Goal: Transaction & Acquisition: Download file/media

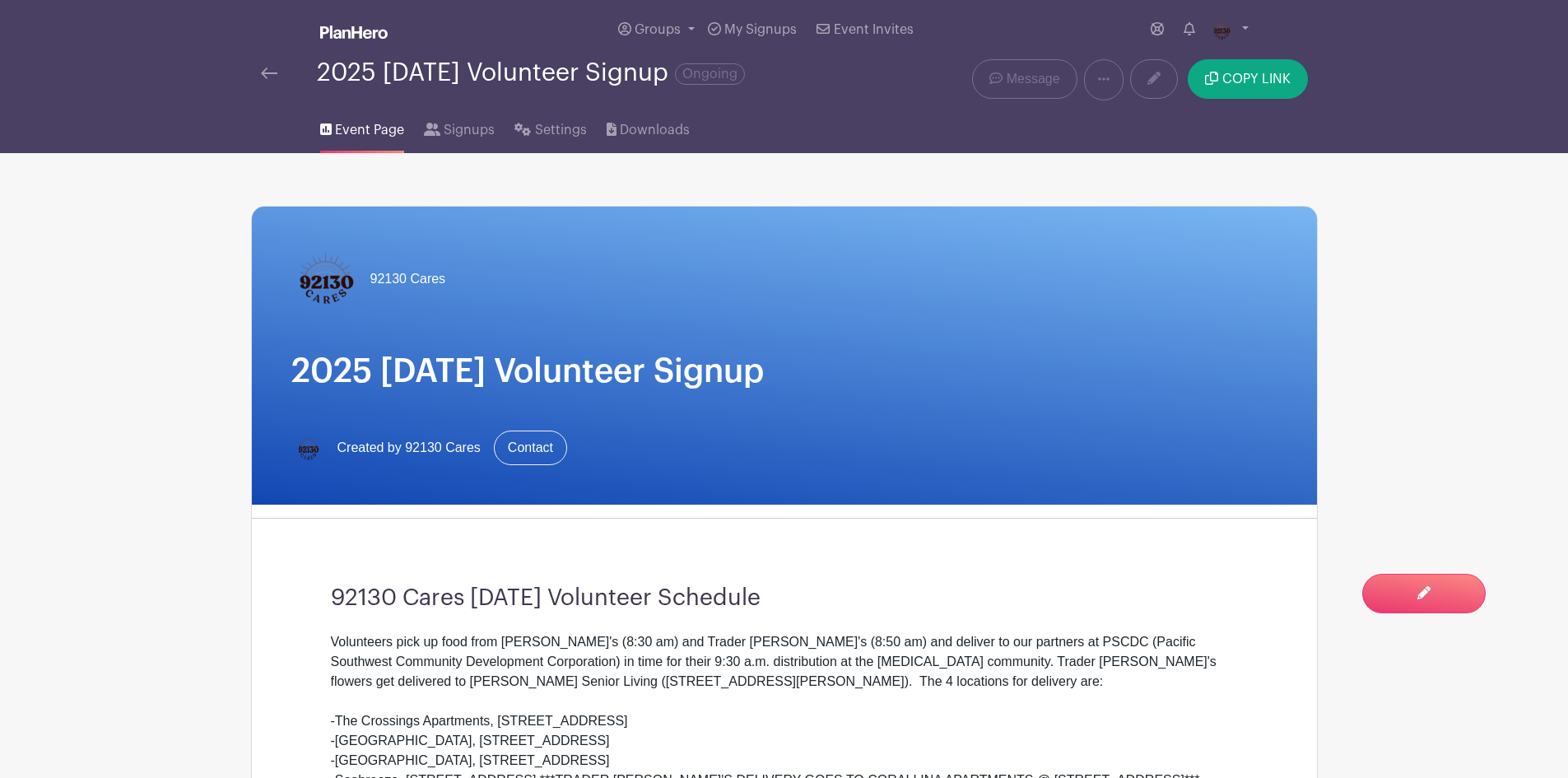
click at [272, 69] on img at bounding box center [269, 74] width 17 height 12
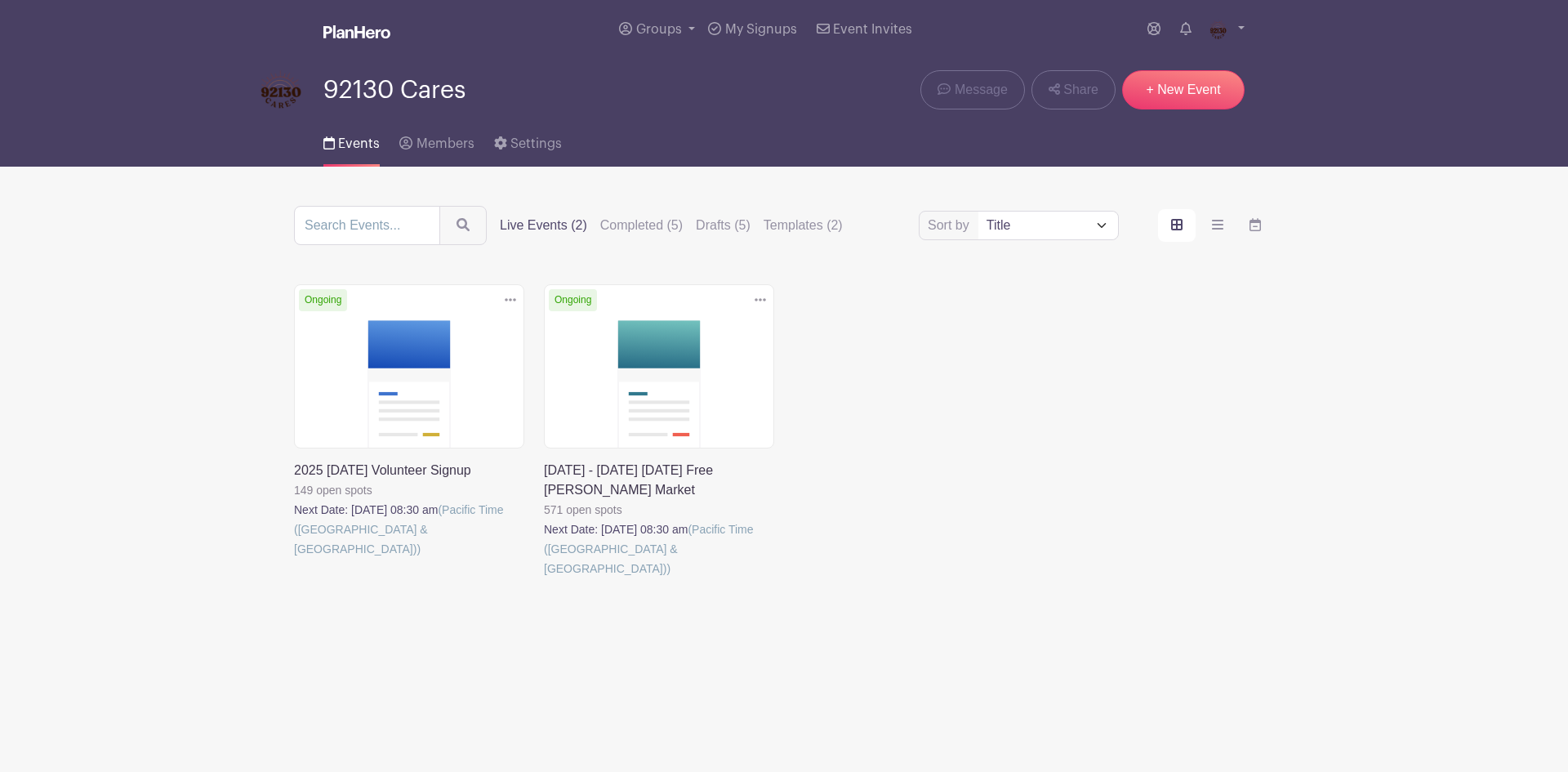
click at [544, 578] on link at bounding box center [544, 578] width 0 height 0
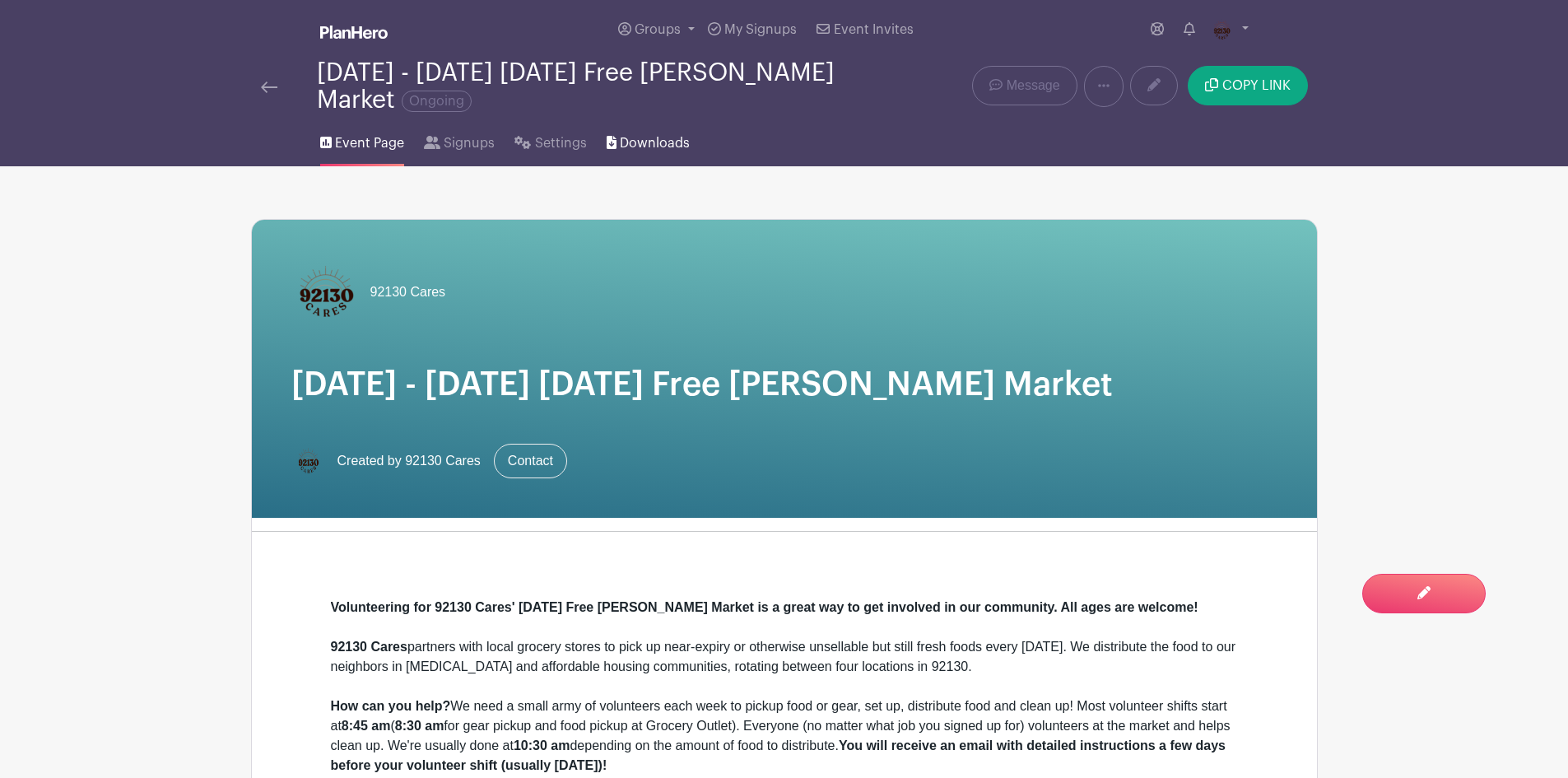
click at [650, 151] on span "Downloads" at bounding box center [655, 143] width 70 height 20
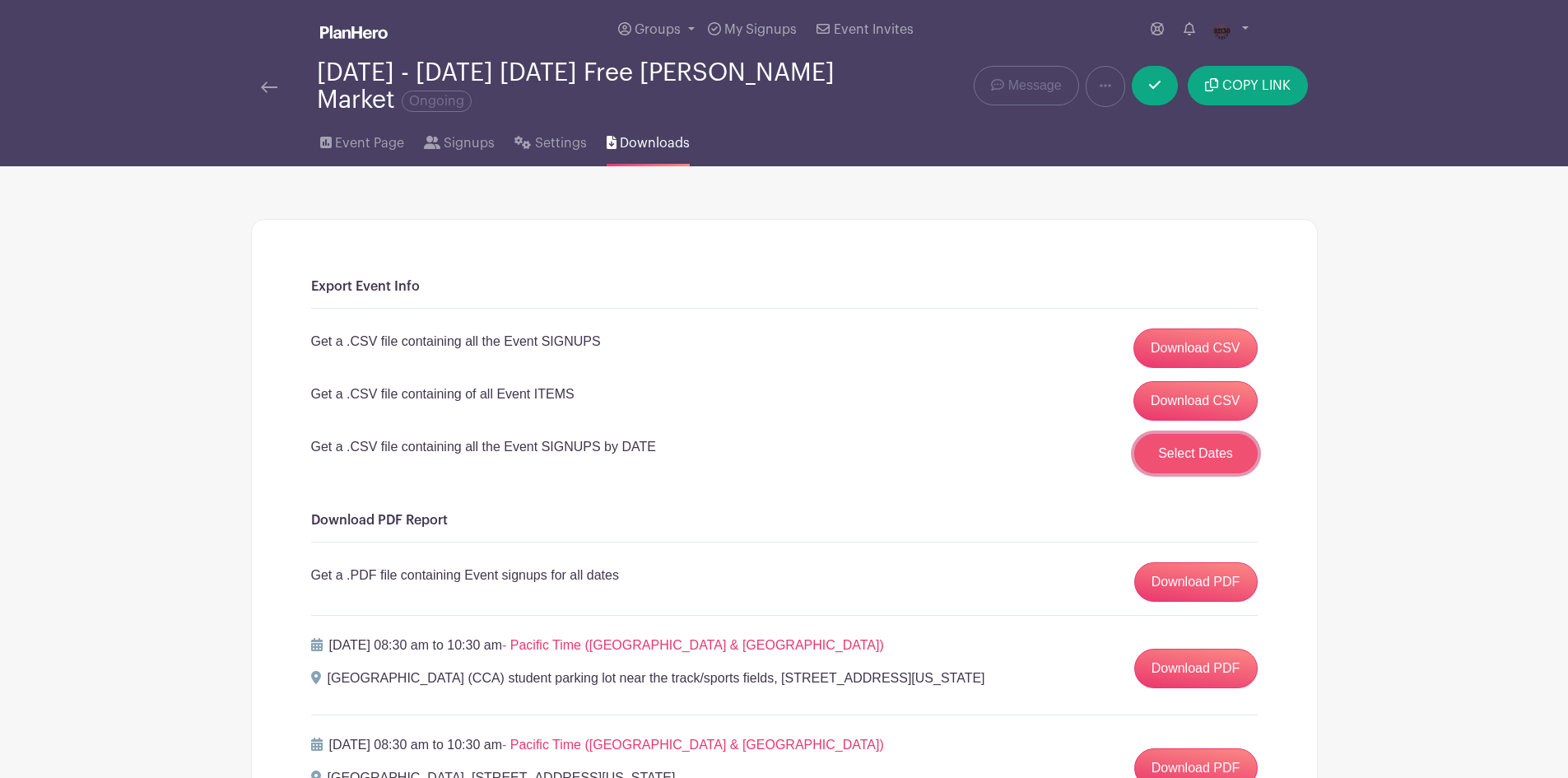
click at [1212, 459] on button "Select Dates" at bounding box center [1195, 454] width 123 height 39
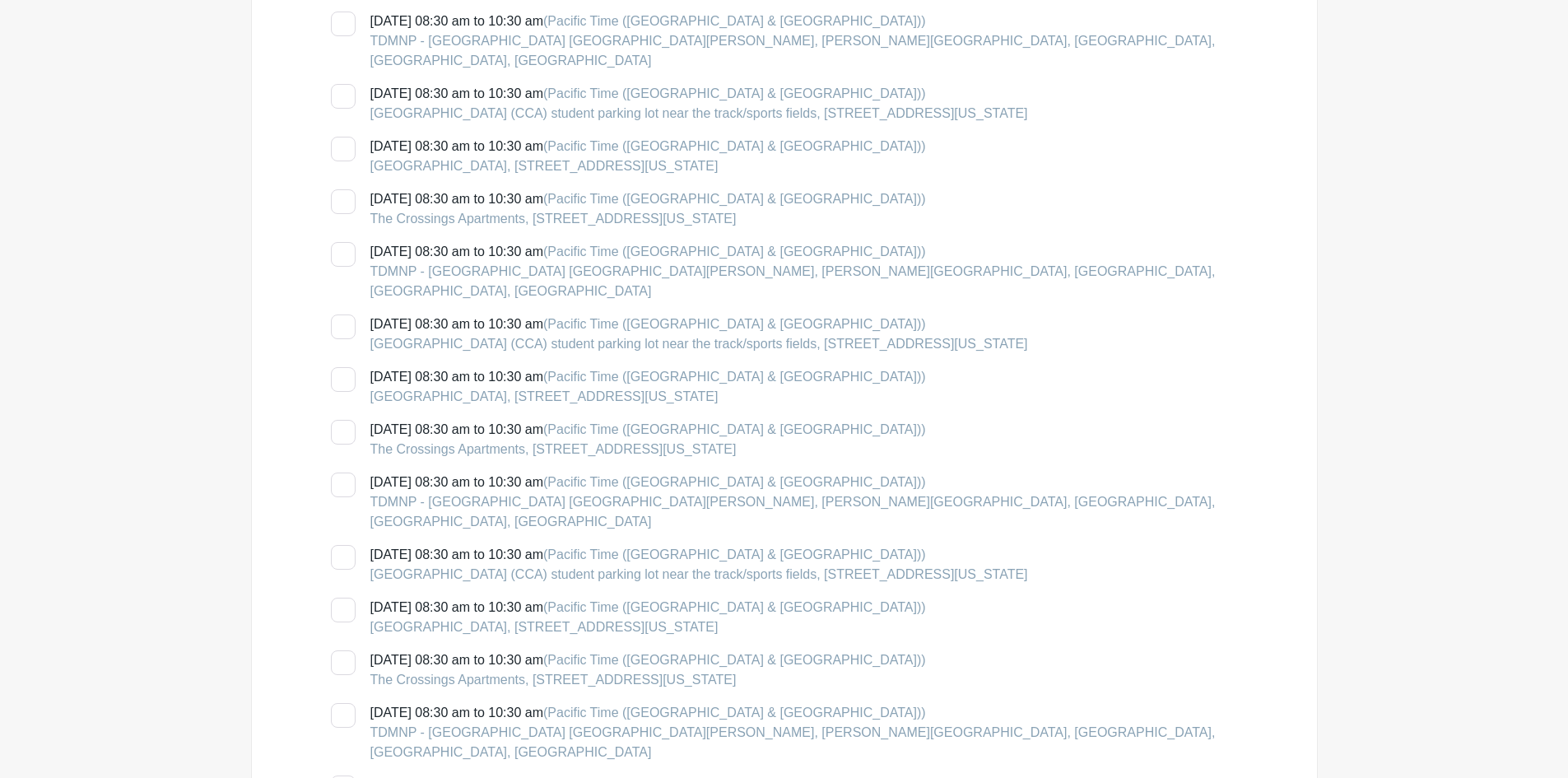
scroll to position [823, 0]
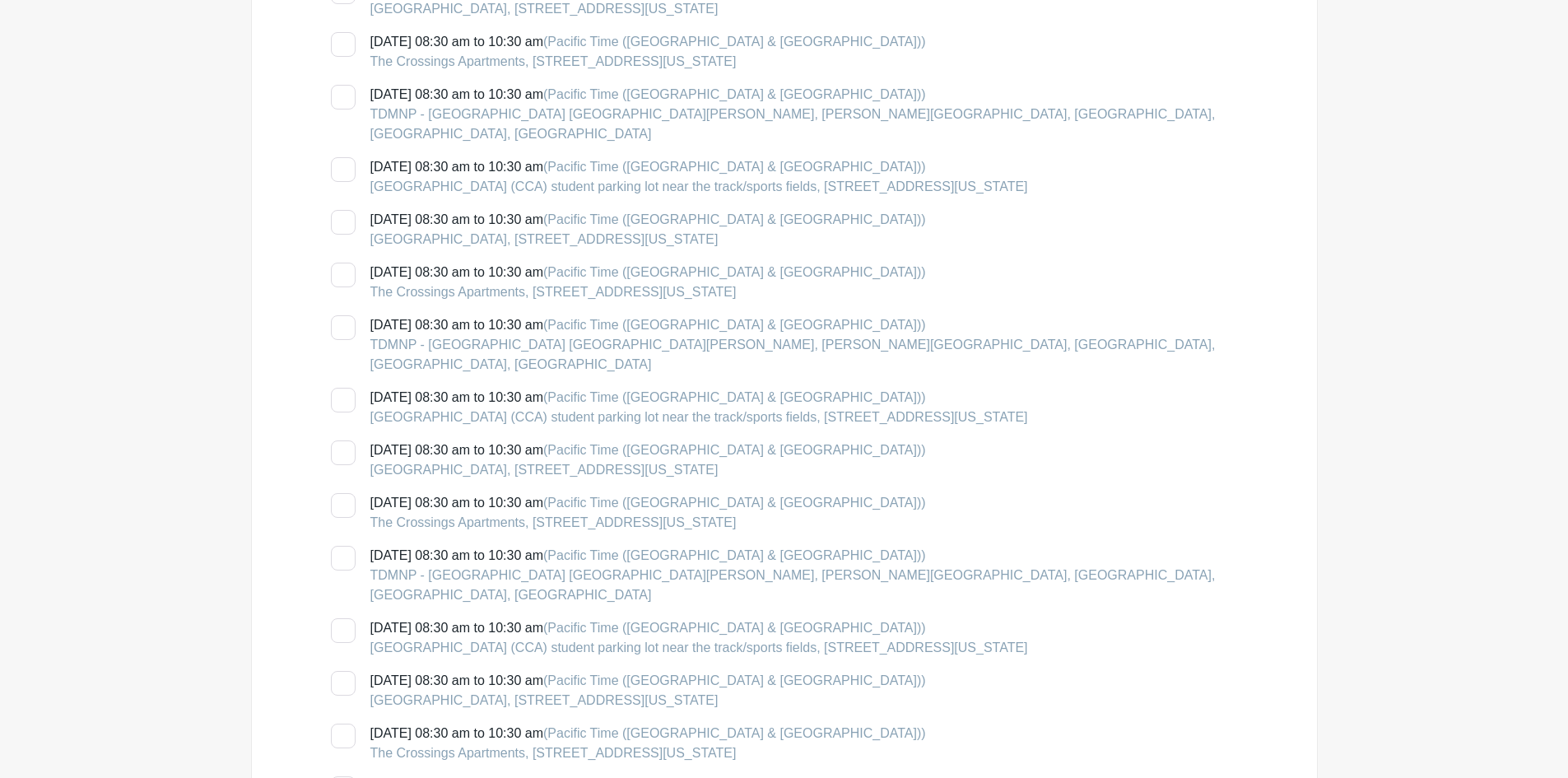
click at [350, 440] on div at bounding box center [343, 452] width 24 height 24
click at [342, 440] on input "[DATE] 08:30 am to 10:30 am (Pacific Time ([GEOGRAPHIC_DATA] & [GEOGRAPHIC_DATA…" at bounding box center [336, 445] width 11 height 11
checkbox input "true"
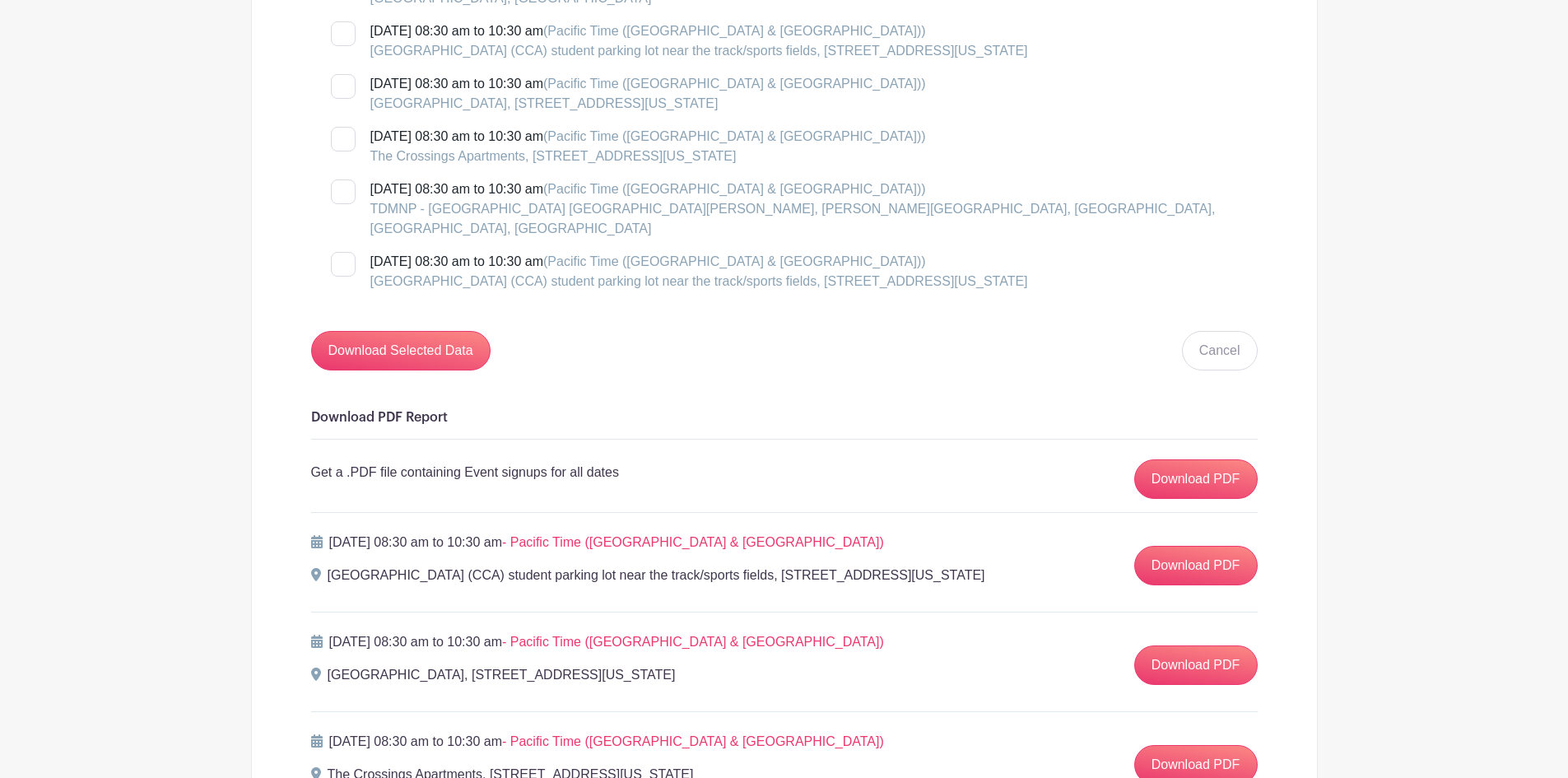
scroll to position [3541, 0]
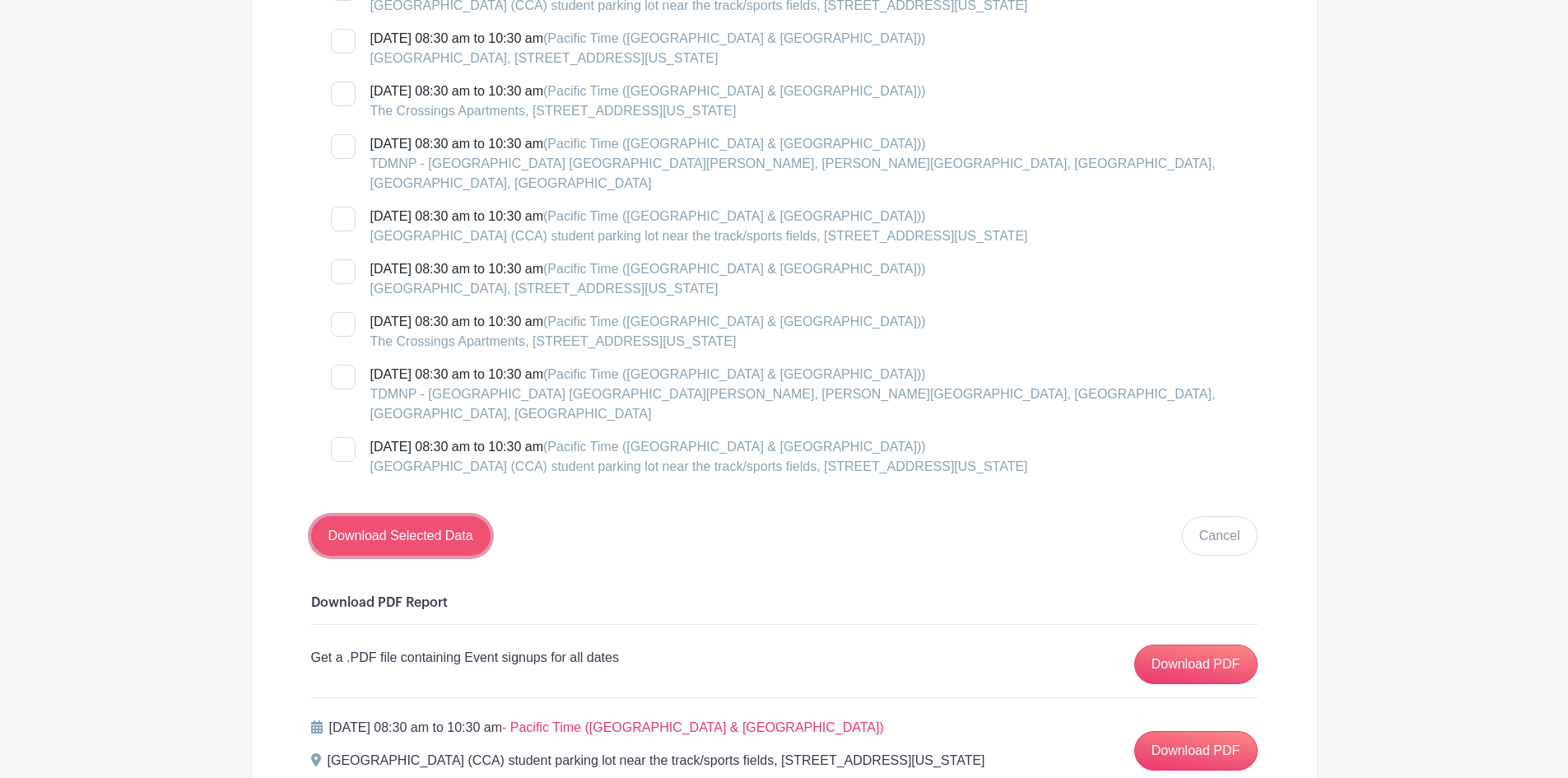
click at [464, 516] on input "Download Selected Data" at bounding box center [401, 536] width 179 height 39
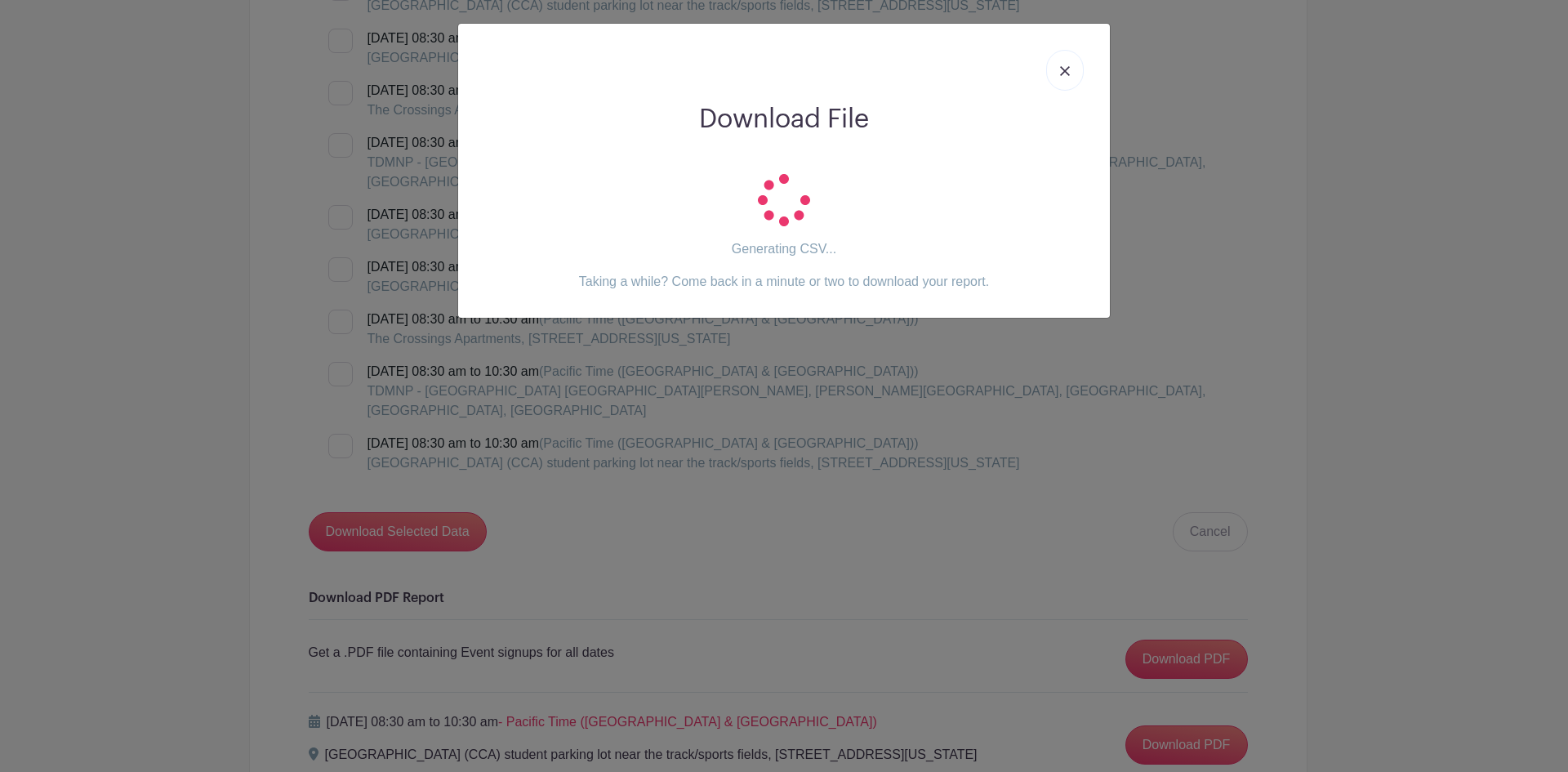
click at [1063, 77] on link at bounding box center [1064, 70] width 37 height 41
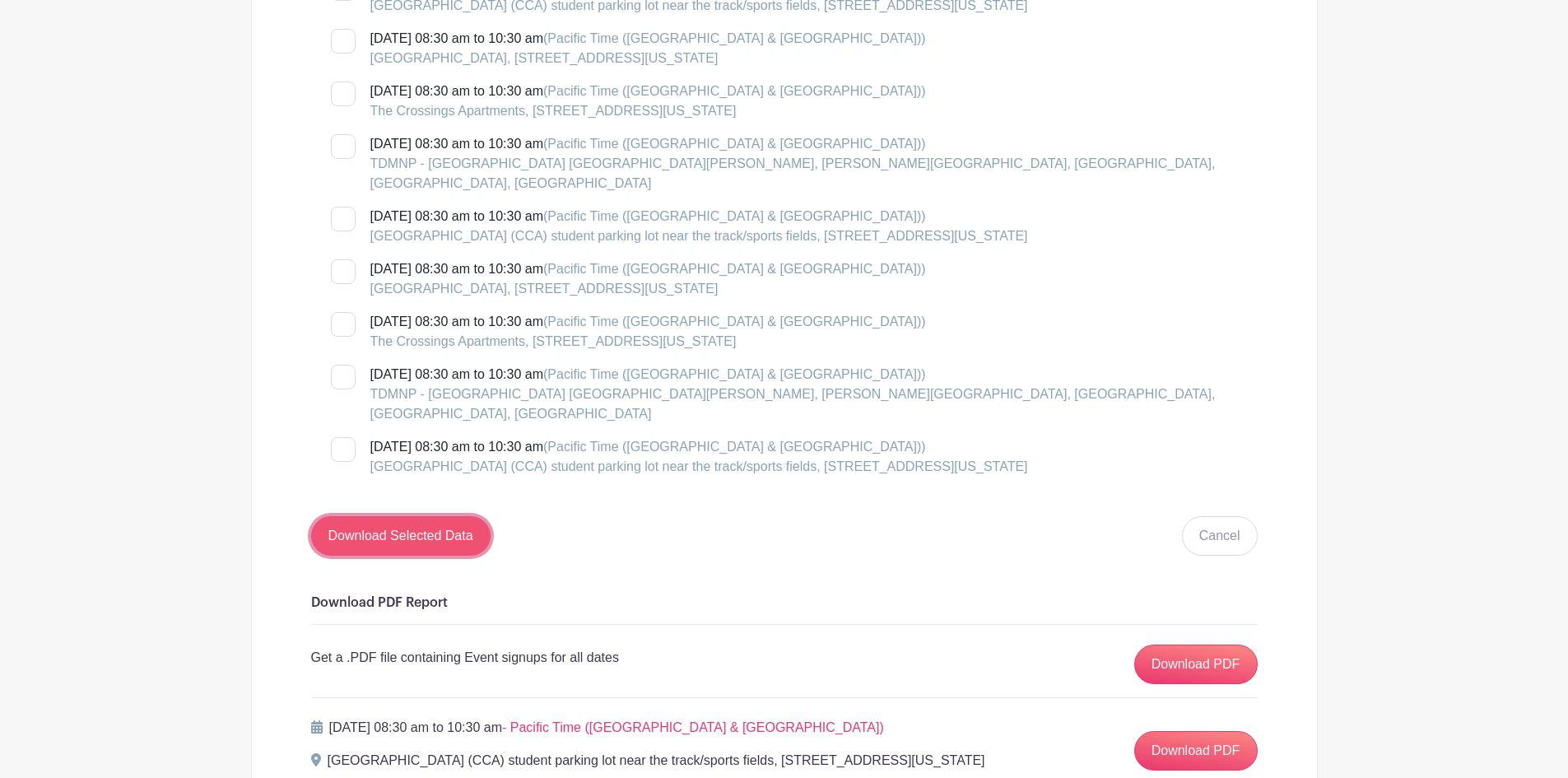
click at [370, 516] on input "Download Selected Data" at bounding box center [401, 536] width 179 height 39
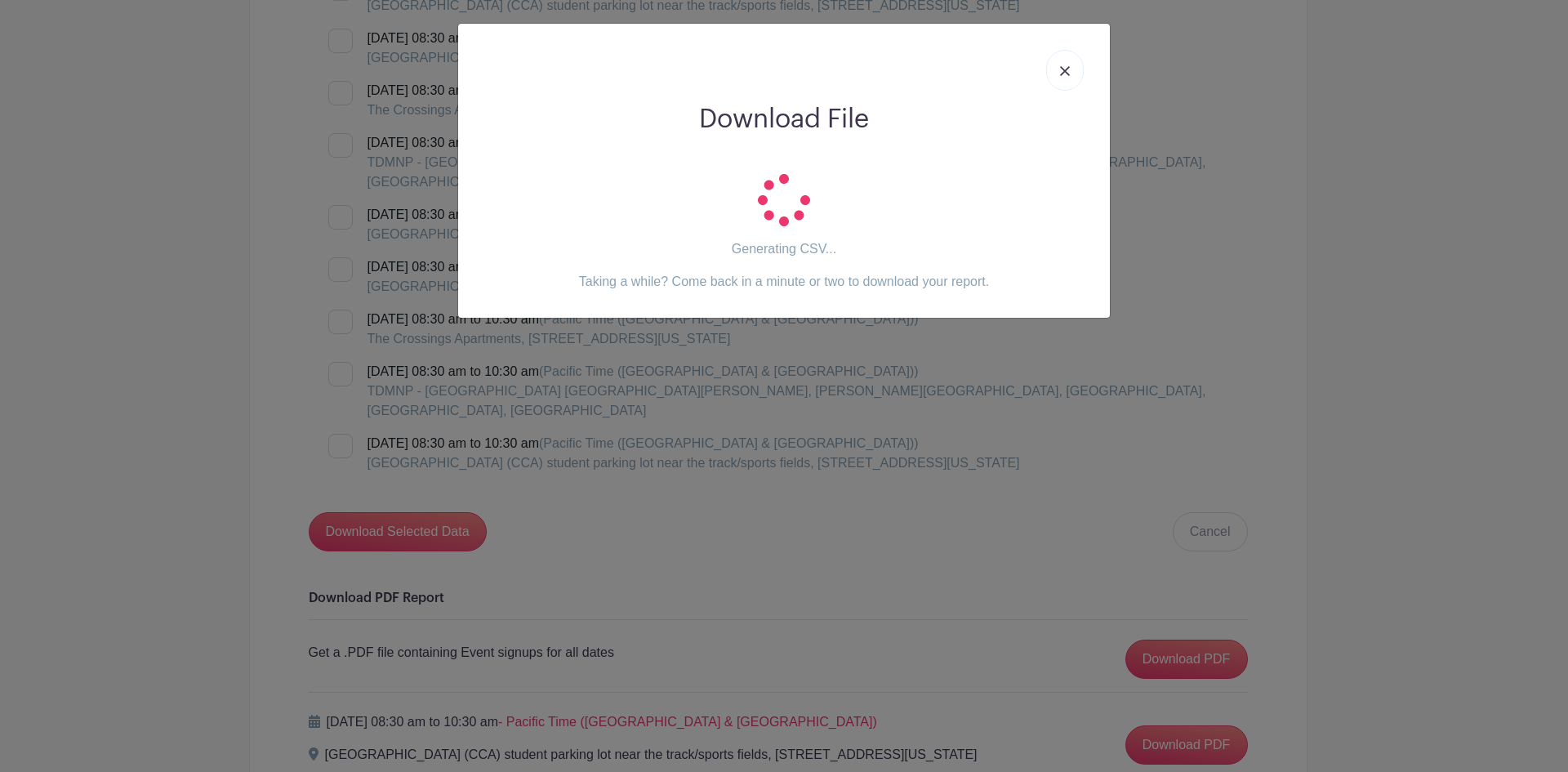
click at [1068, 69] on img at bounding box center [1065, 72] width 10 height 10
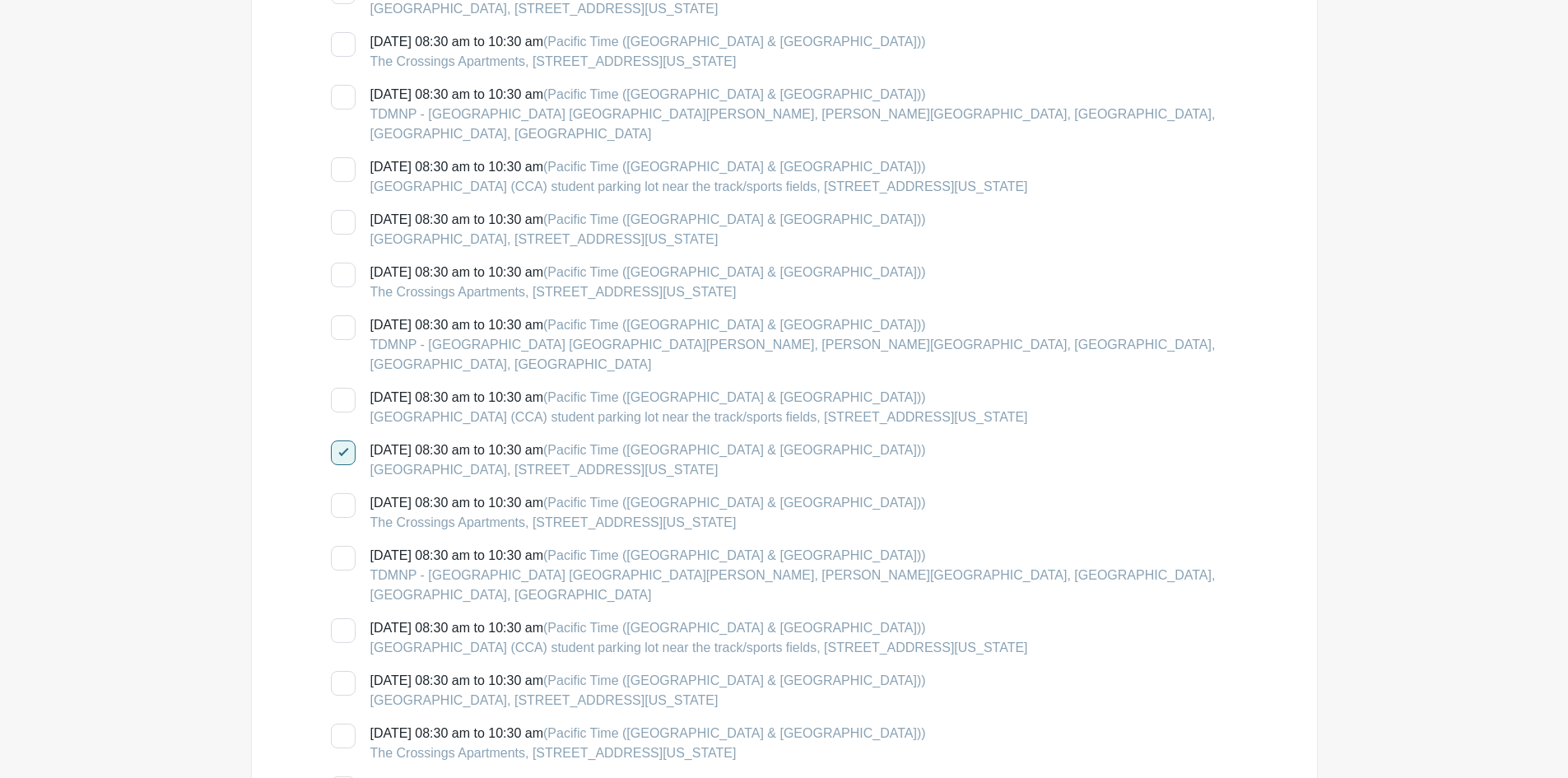
scroll to position [741, 0]
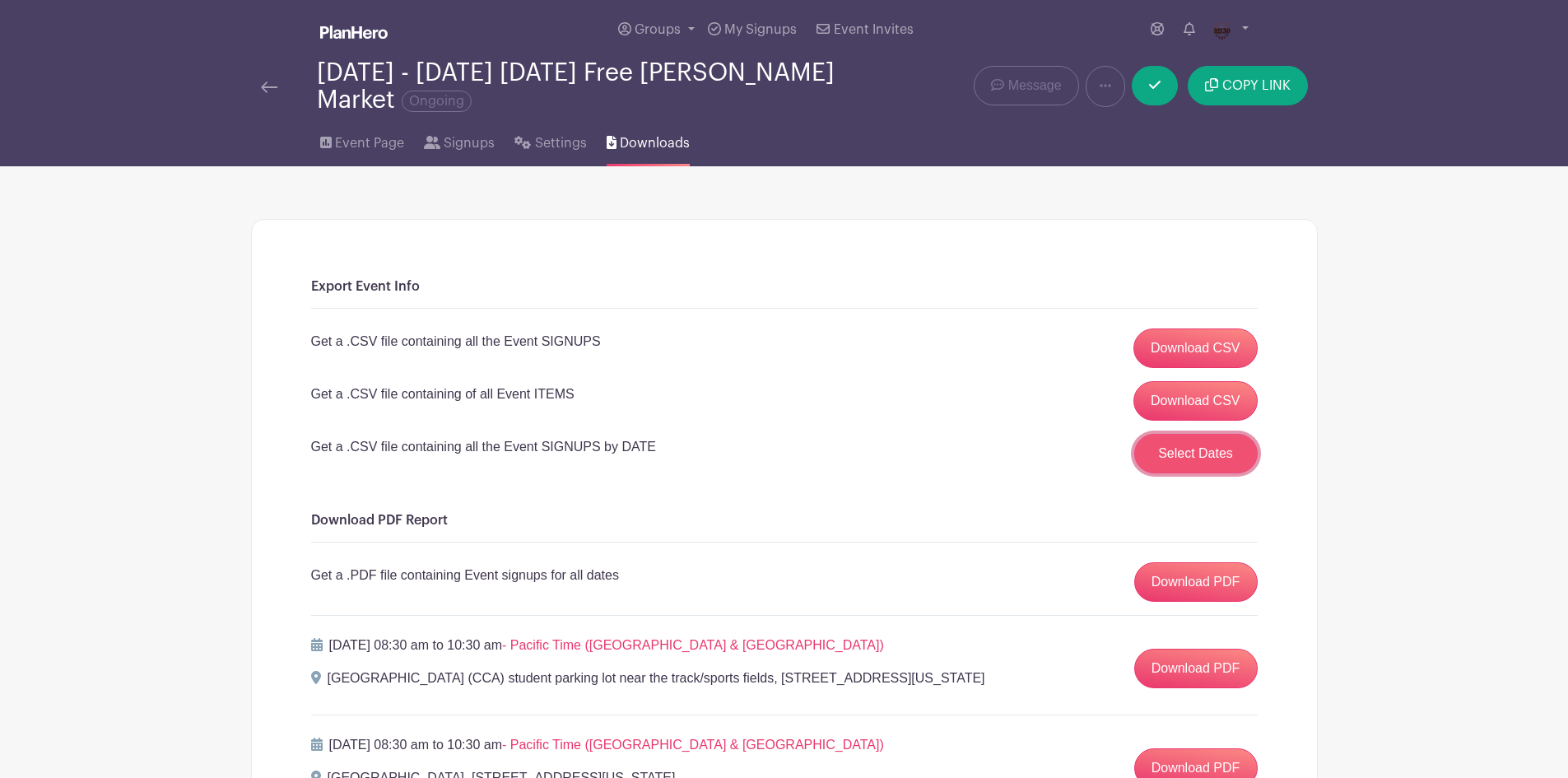
click at [1231, 451] on button "Select Dates" at bounding box center [1195, 454] width 123 height 39
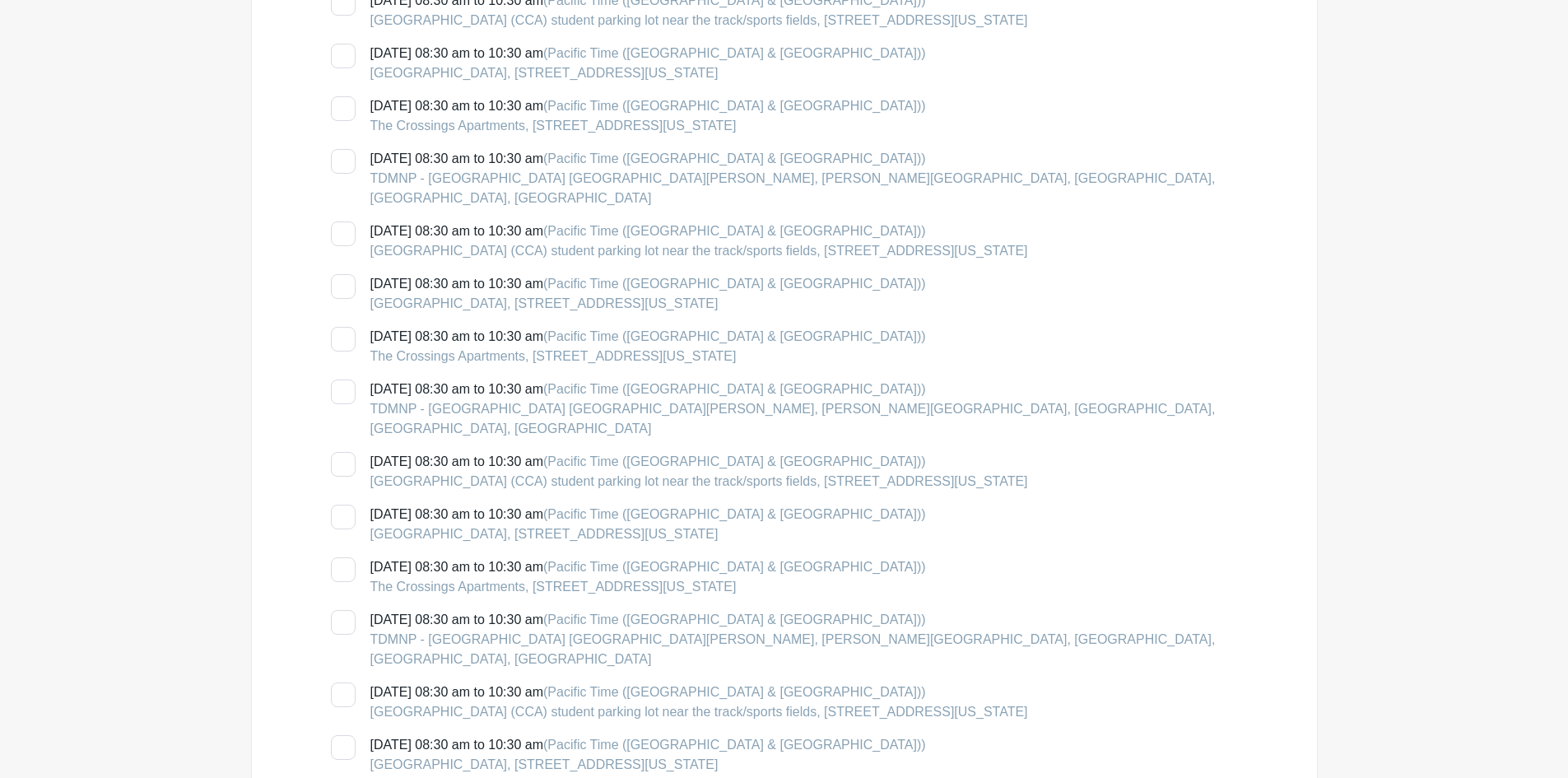
scroll to position [988, 0]
drag, startPoint x: 339, startPoint y: 231, endPoint x: 366, endPoint y: 248, distance: 31.9
click at [338, 276] on div at bounding box center [343, 288] width 24 height 24
click at [338, 276] on input "[DATE] 08:30 am to 10:30 am (Pacific Time ([GEOGRAPHIC_DATA] & [GEOGRAPHIC_DATA…" at bounding box center [336, 281] width 11 height 11
checkbox input "true"
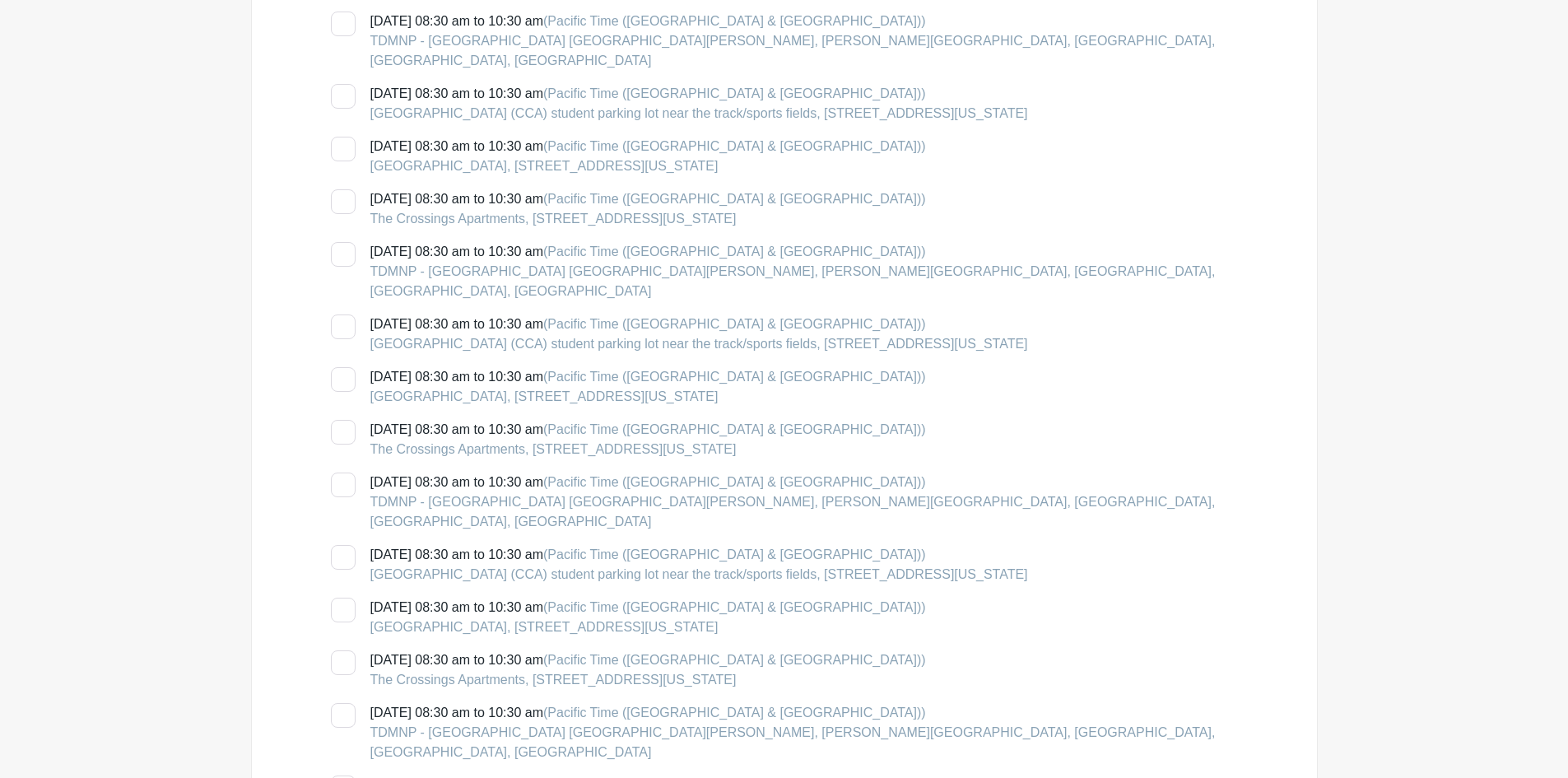
scroll to position [3212, 0]
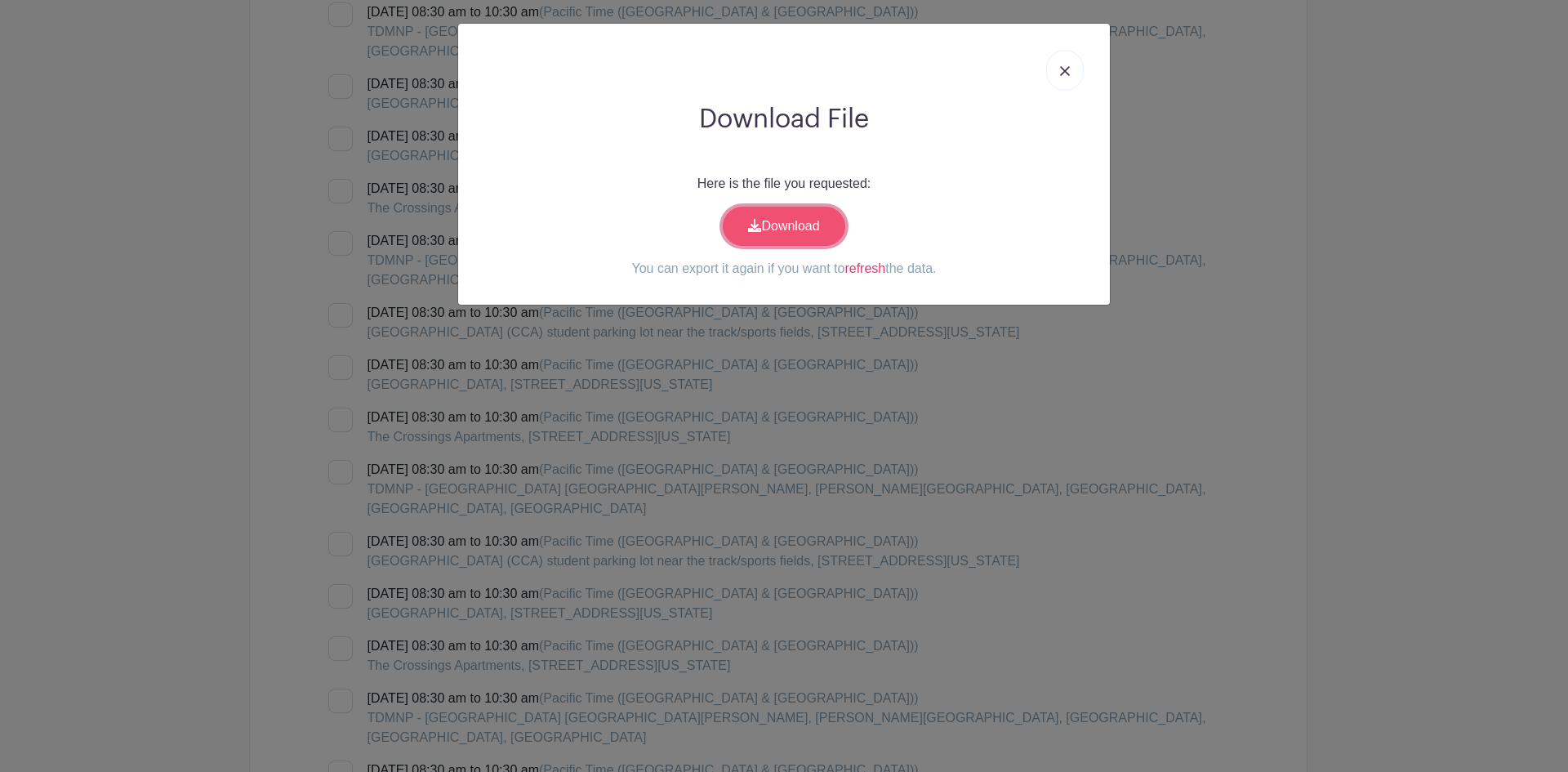
click at [770, 227] on link "Download" at bounding box center [783, 225] width 122 height 39
click at [1324, 471] on div "Download File Here is the file you requested: Download You can export it again …" at bounding box center [784, 386] width 1568 height 772
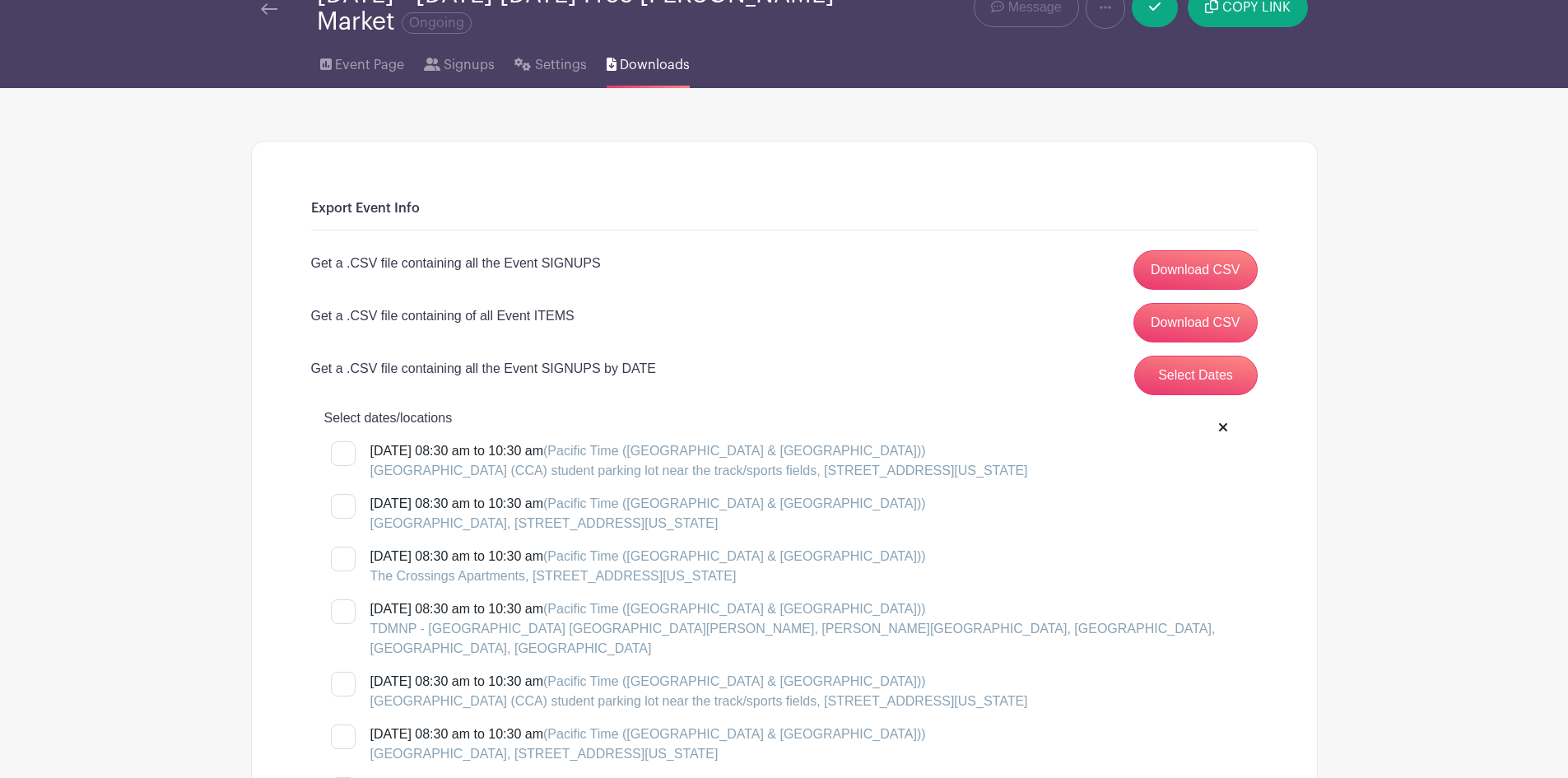
scroll to position [0, 0]
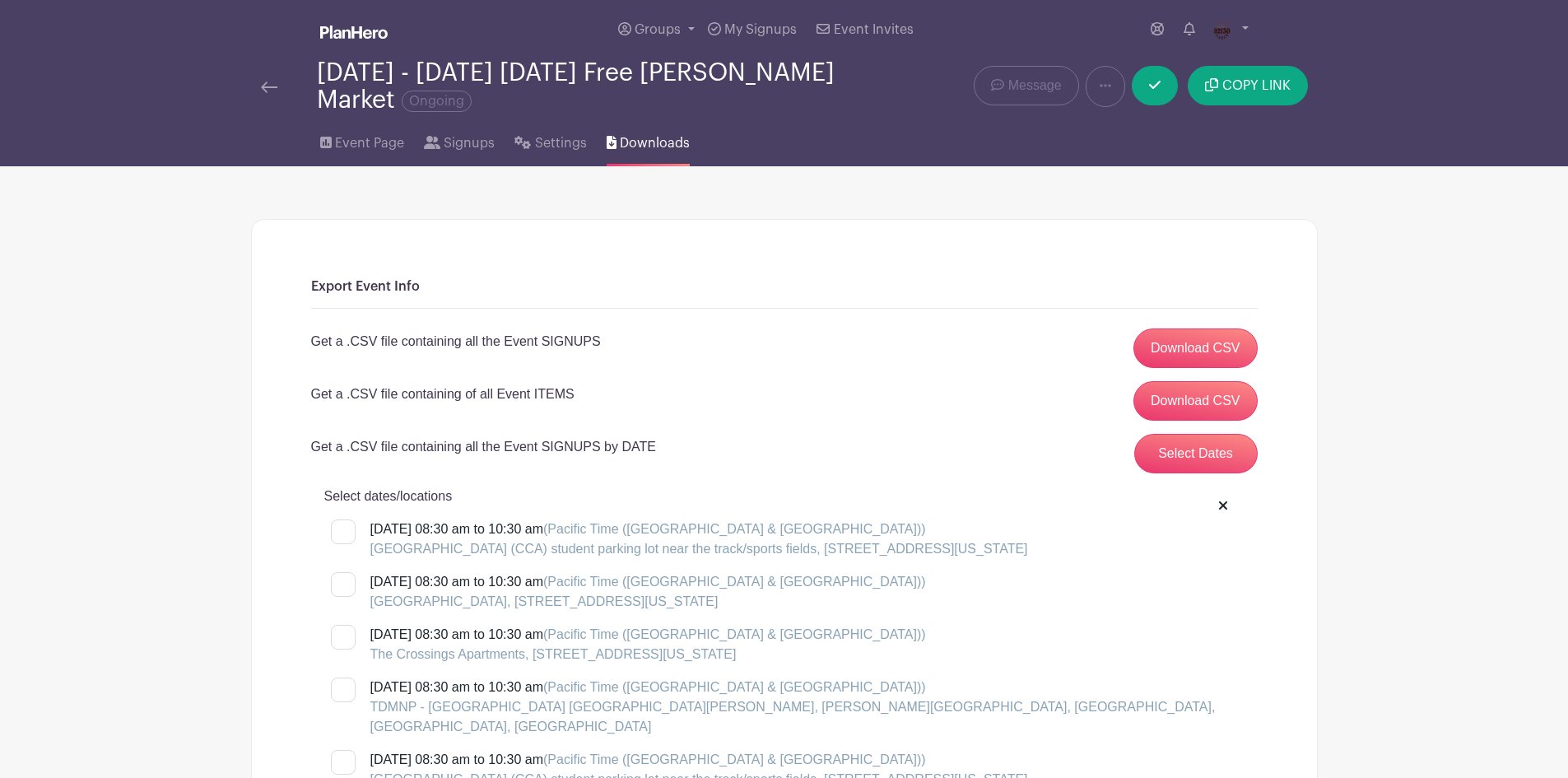
click at [275, 85] on img at bounding box center [269, 87] width 17 height 12
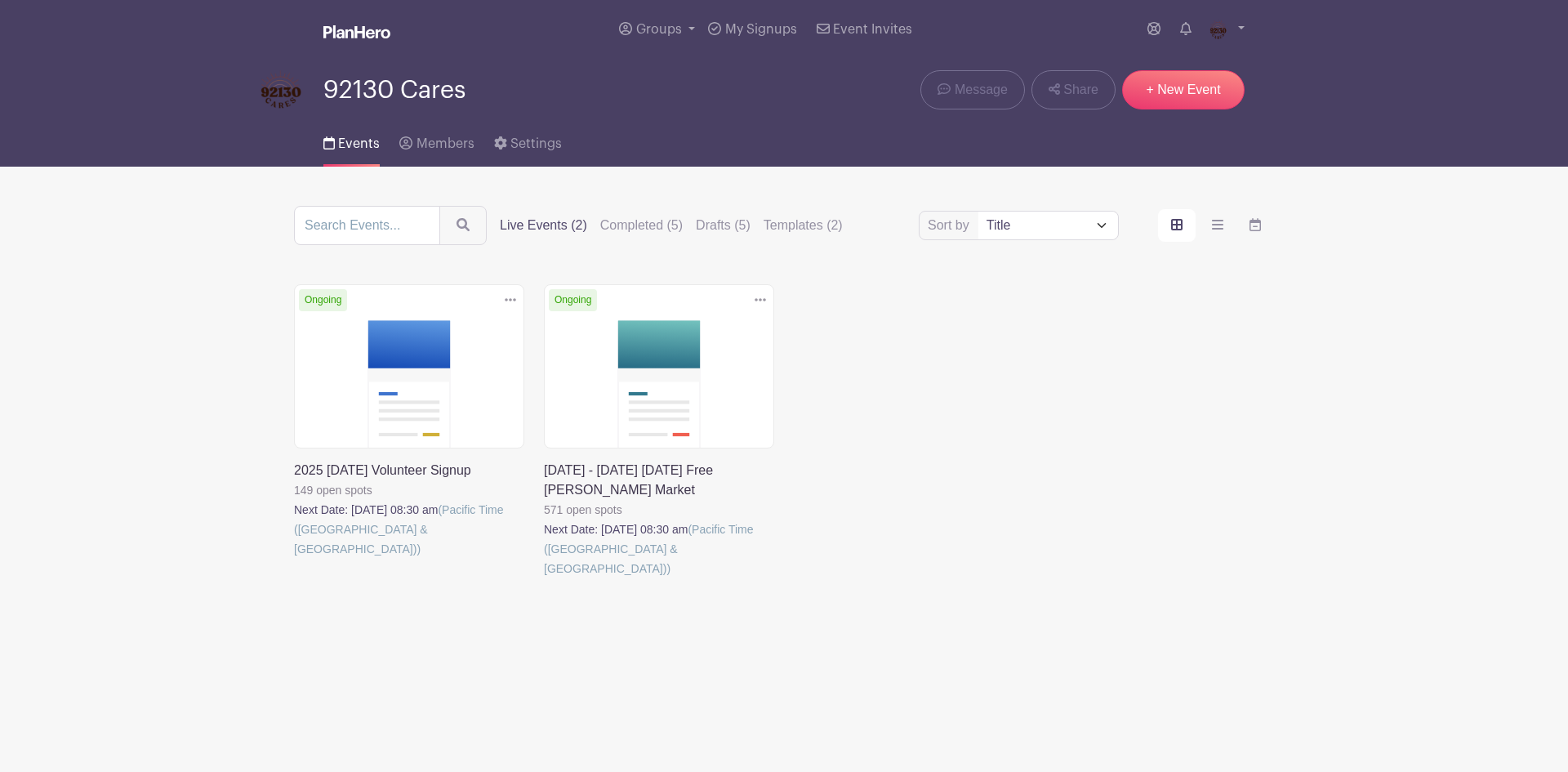
click at [544, 578] on link at bounding box center [544, 578] width 0 height 0
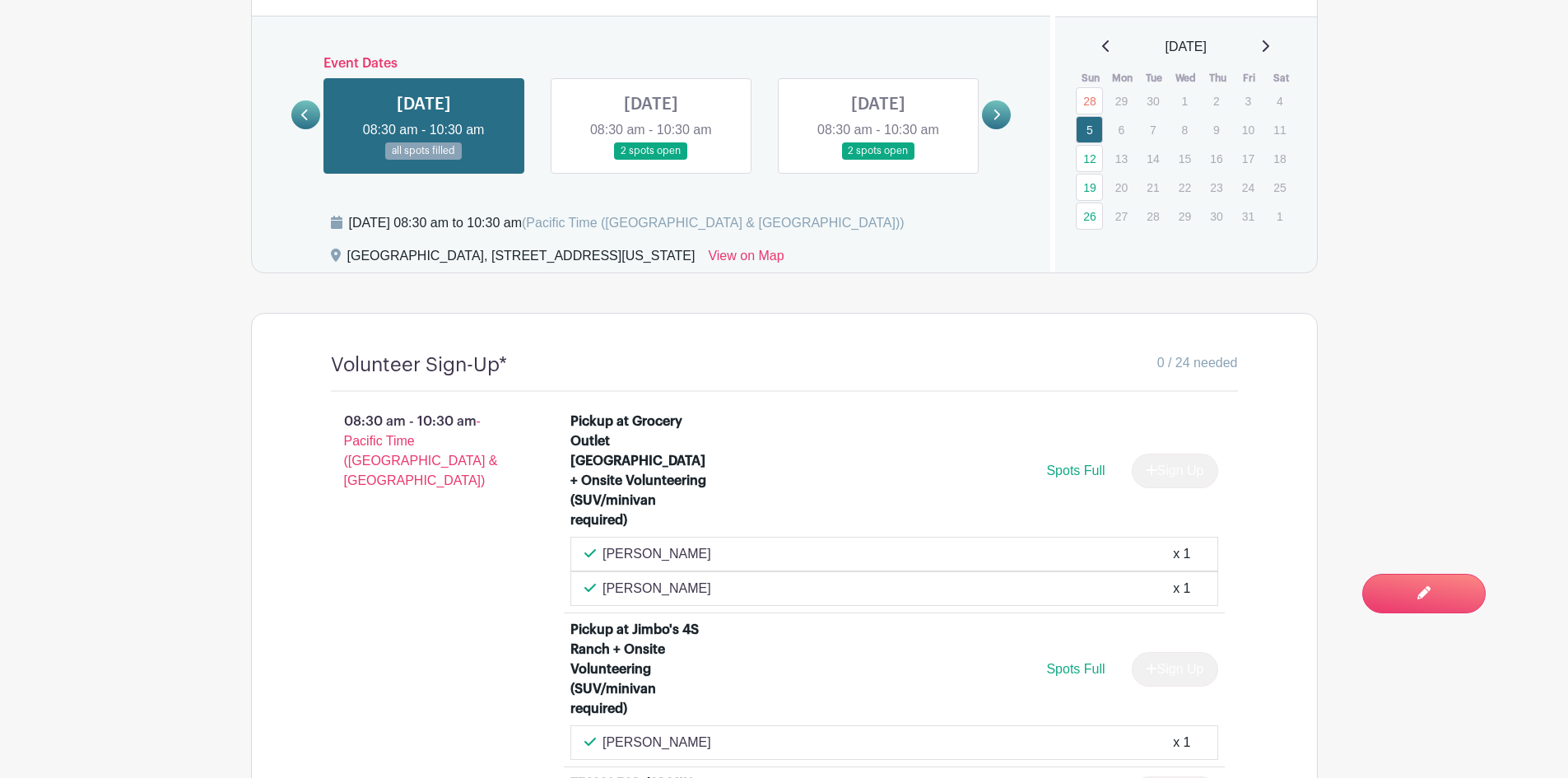
scroll to position [988, 0]
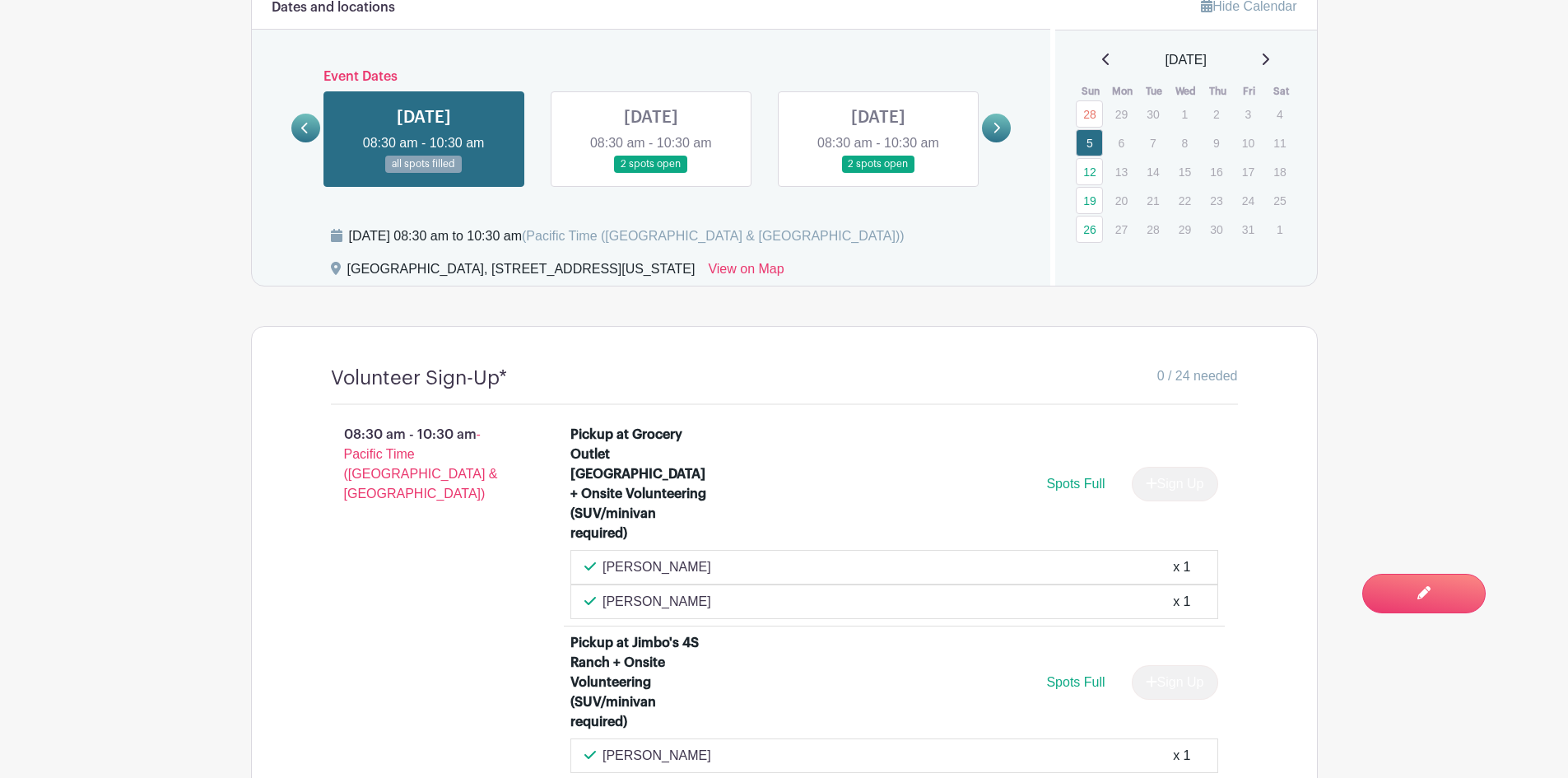
click at [651, 173] on link at bounding box center [651, 173] width 0 height 0
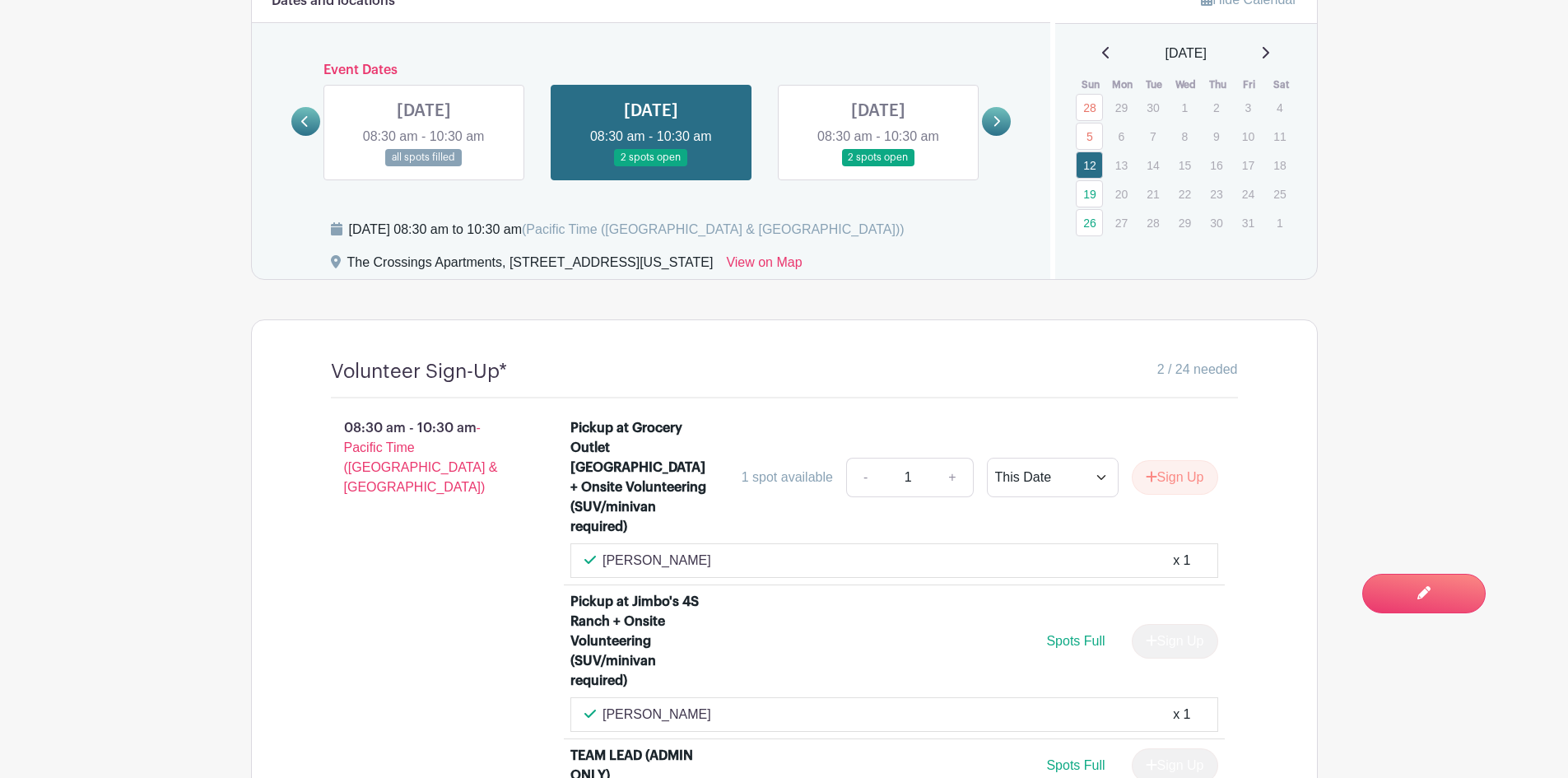
scroll to position [761, 0]
